Goal: Task Accomplishment & Management: Use online tool/utility

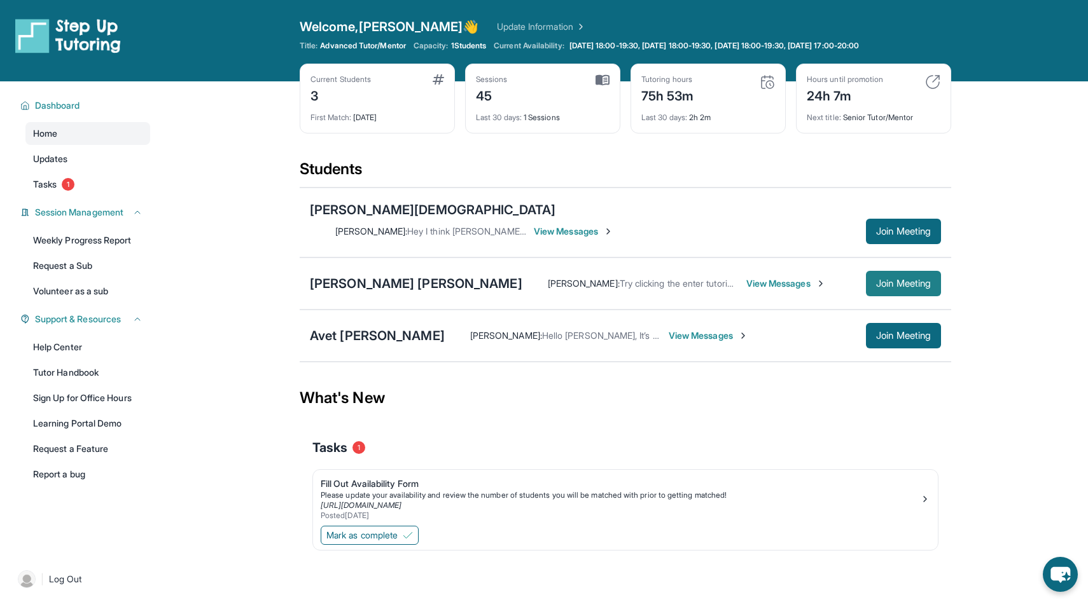
click at [926, 280] on span "Join Meeting" at bounding box center [903, 284] width 55 height 8
click at [891, 277] on button "Join Meeting" at bounding box center [903, 283] width 75 height 25
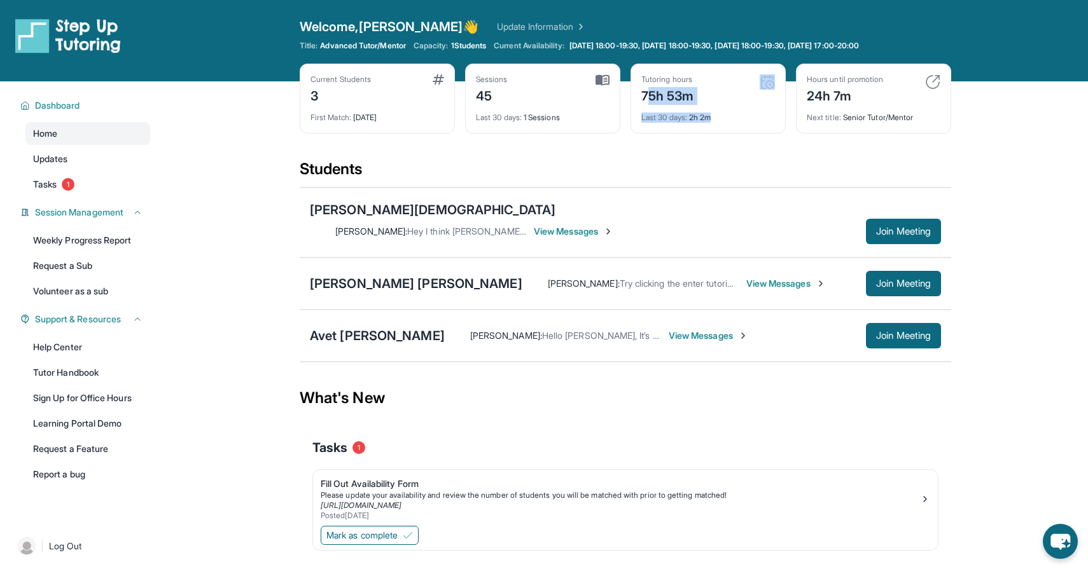
drag, startPoint x: 648, startPoint y: 92, endPoint x: 721, endPoint y: 116, distance: 77.6
click at [721, 116] on div "Tutoring hours 75h 53m Last 30 days : 2h 2m" at bounding box center [707, 99] width 155 height 70
click at [721, 116] on div "Last 30 days : 2h 2m" at bounding box center [708, 114] width 134 height 18
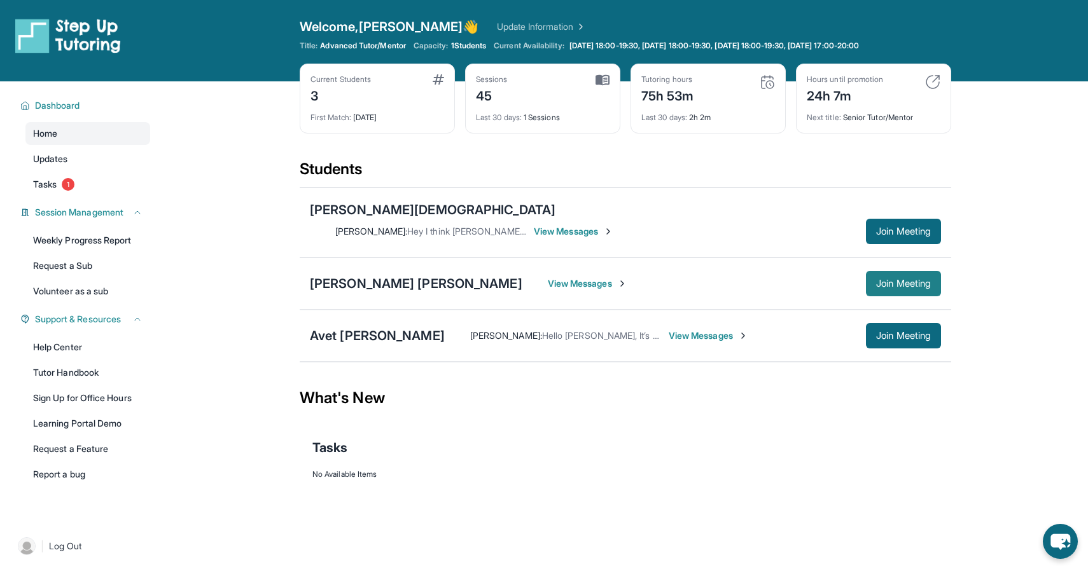
click at [892, 271] on button "Join Meeting" at bounding box center [903, 283] width 75 height 25
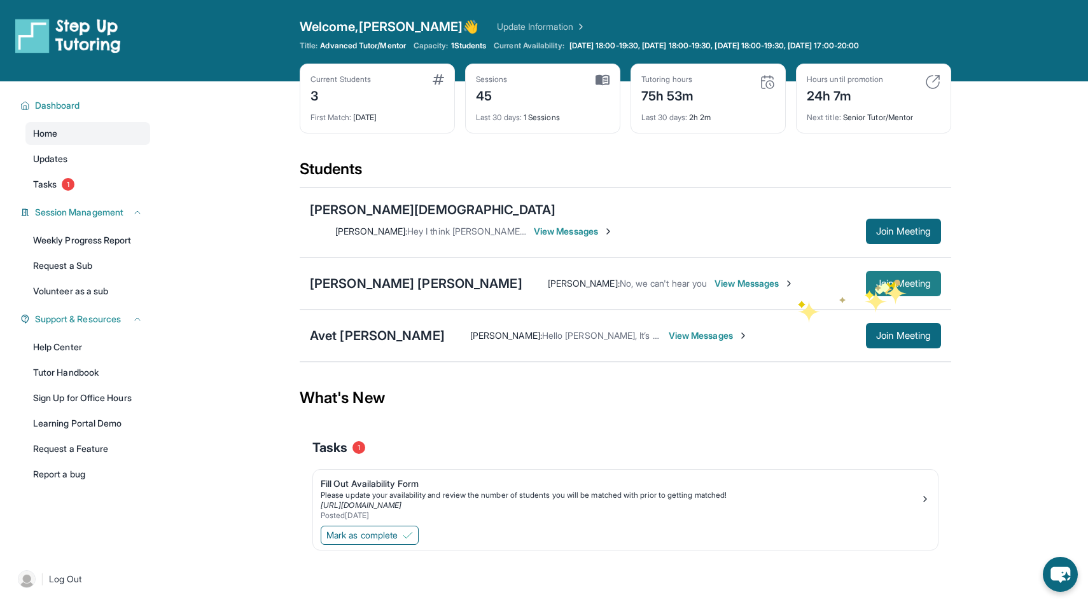
click at [900, 277] on button "Join Meeting" at bounding box center [903, 283] width 75 height 25
click at [889, 276] on button "Join Meeting" at bounding box center [903, 283] width 75 height 25
click at [883, 280] on span "Join Meeting" at bounding box center [903, 284] width 55 height 8
click at [124, 176] on link "Tasks 1" at bounding box center [87, 184] width 125 height 23
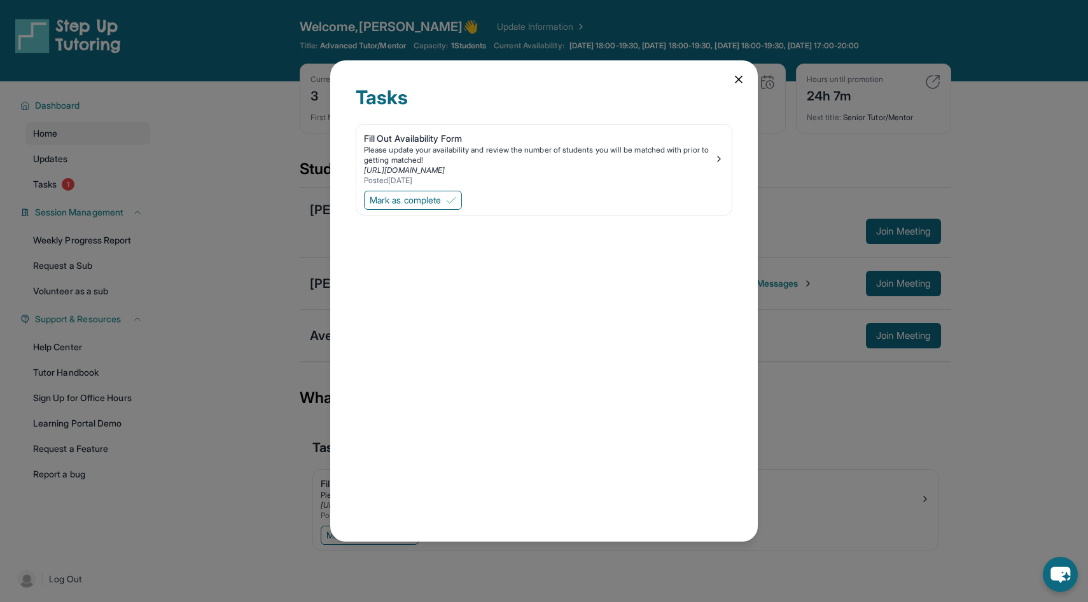
click at [745, 78] on div "Tasks Fill Out Availability Form Please update your availability and review the…" at bounding box center [543, 301] width 427 height 482
click at [737, 79] on icon at bounding box center [738, 79] width 13 height 13
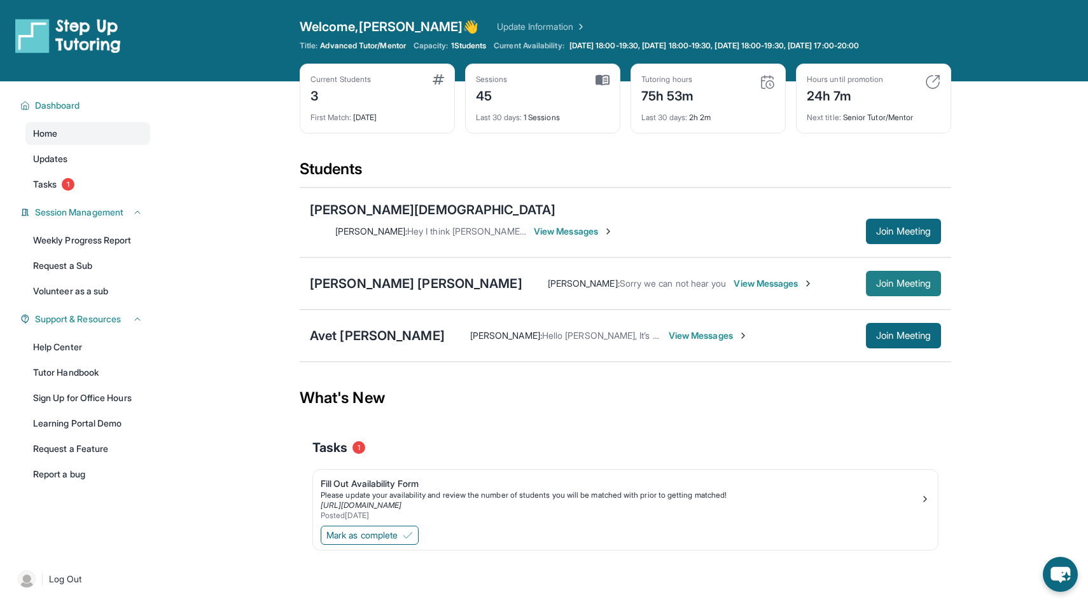
click at [889, 280] on span "Join Meeting" at bounding box center [903, 284] width 55 height 8
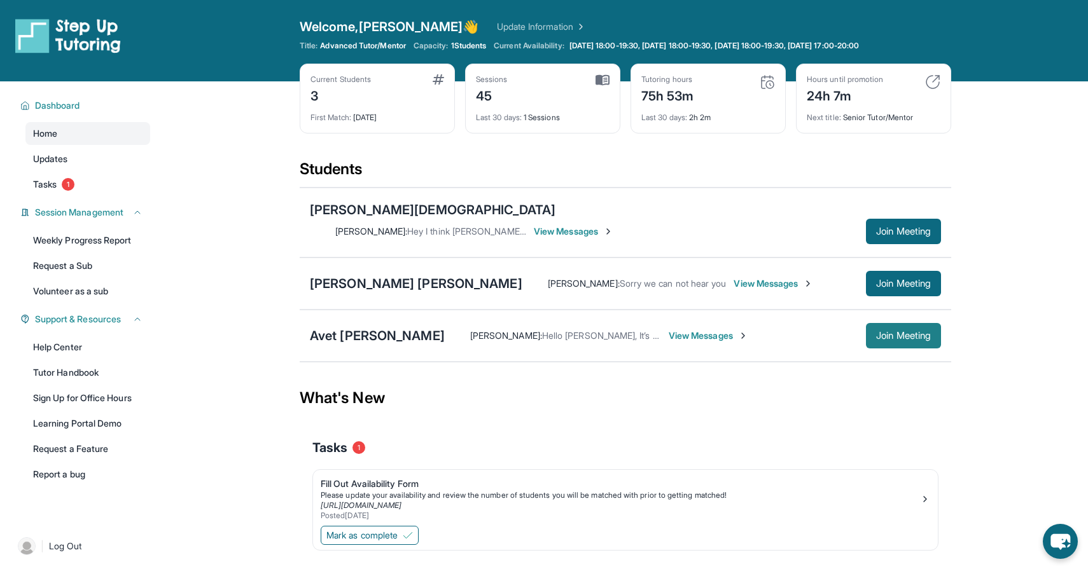
click at [890, 332] on span "Join Meeting" at bounding box center [903, 336] width 55 height 8
click at [361, 275] on div "[PERSON_NAME] [PERSON_NAME]" at bounding box center [416, 284] width 212 height 18
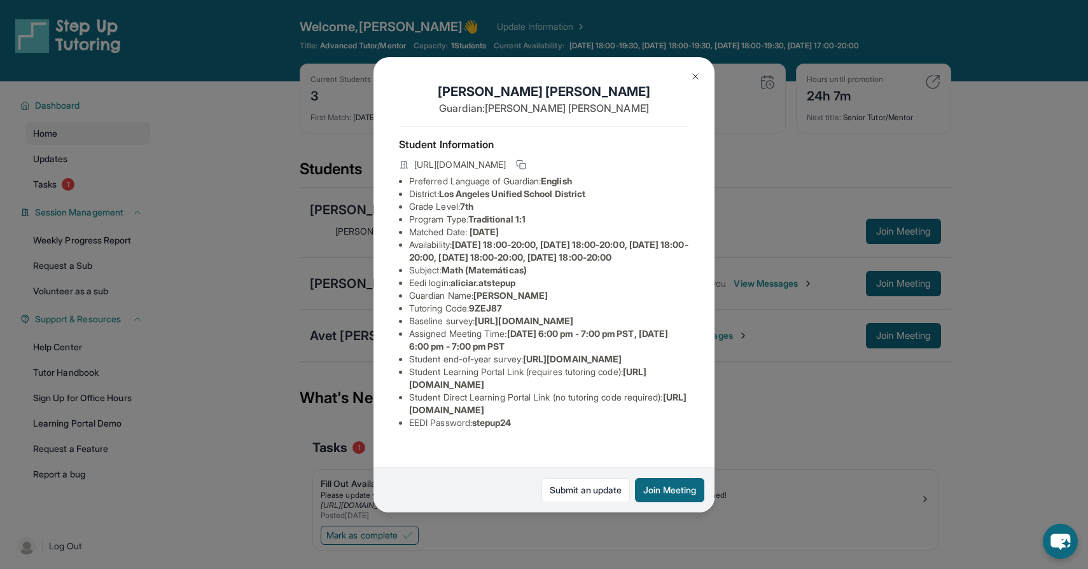
scroll to position [80, 0]
click at [539, 415] on span "[URL][DOMAIN_NAME]" at bounding box center [547, 404] width 277 height 24
click at [539, 415] on span "https://student-portal.stepuptutoring.org/student/9ZEJ87" at bounding box center [547, 404] width 277 height 24
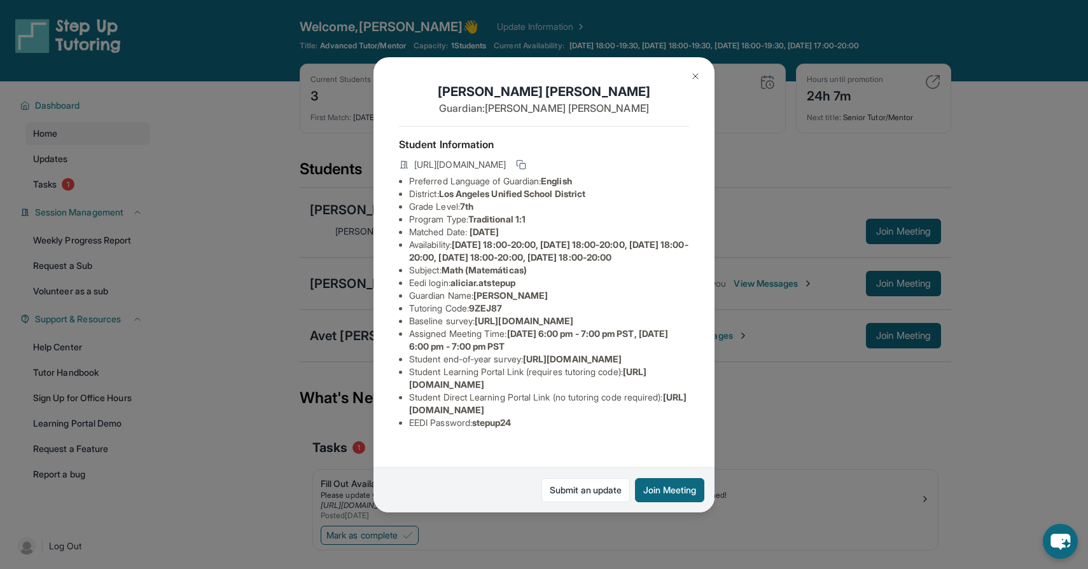
drag, startPoint x: 665, startPoint y: 430, endPoint x: 407, endPoint y: 429, distance: 257.6
click at [407, 429] on ul "Preferred Language of Guardian: English District: Los Angeles Unified School Di…" at bounding box center [544, 302] width 290 height 254
copy span "https://student-portal.stepuptutoring.org/student/9ZEJ87"
click at [693, 84] on button at bounding box center [695, 76] width 25 height 25
